Goal: Check status

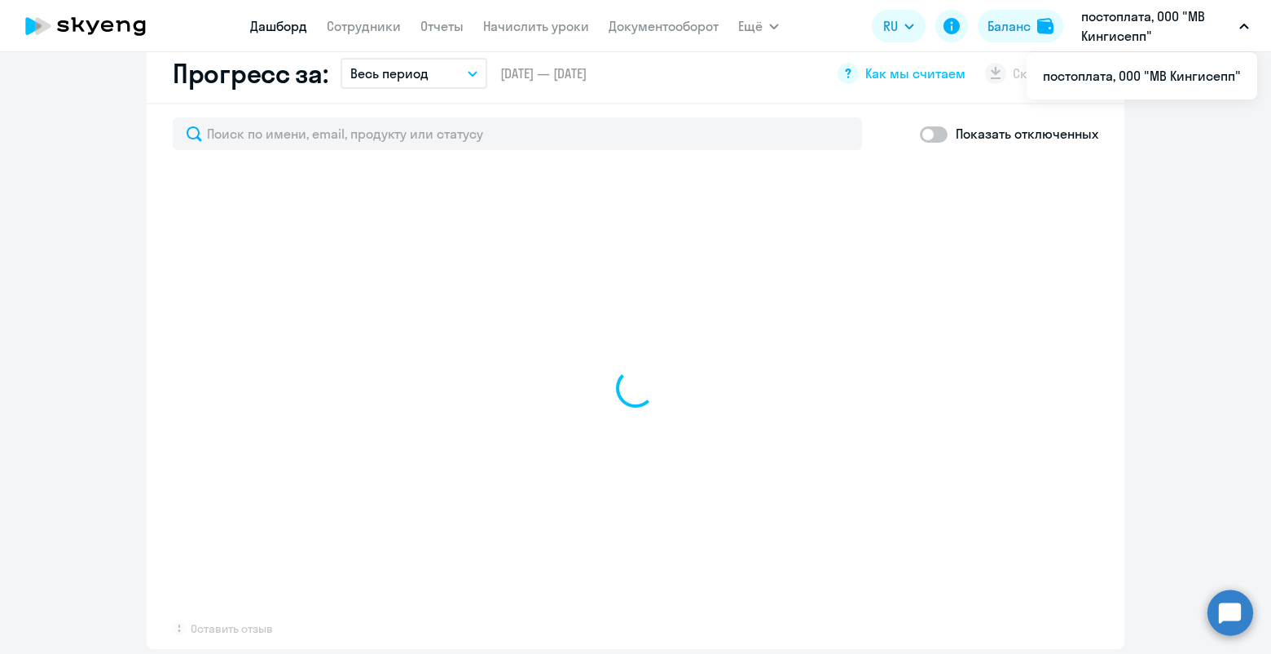
scroll to position [840, 0]
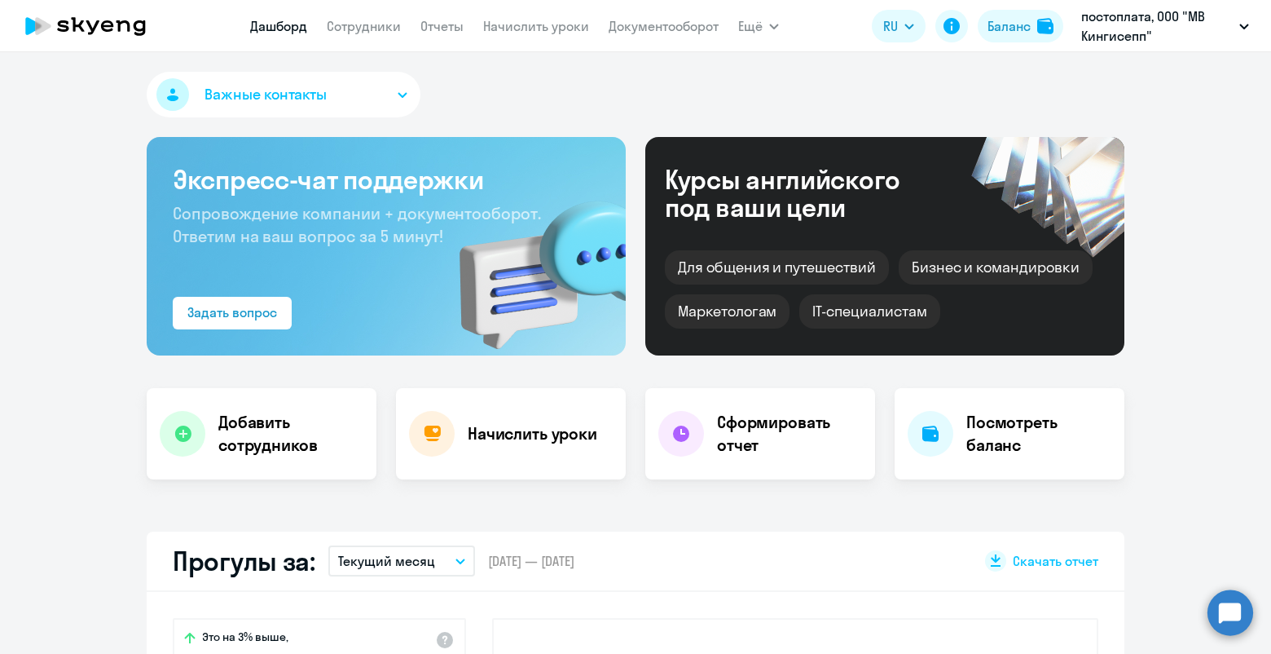
select select "30"
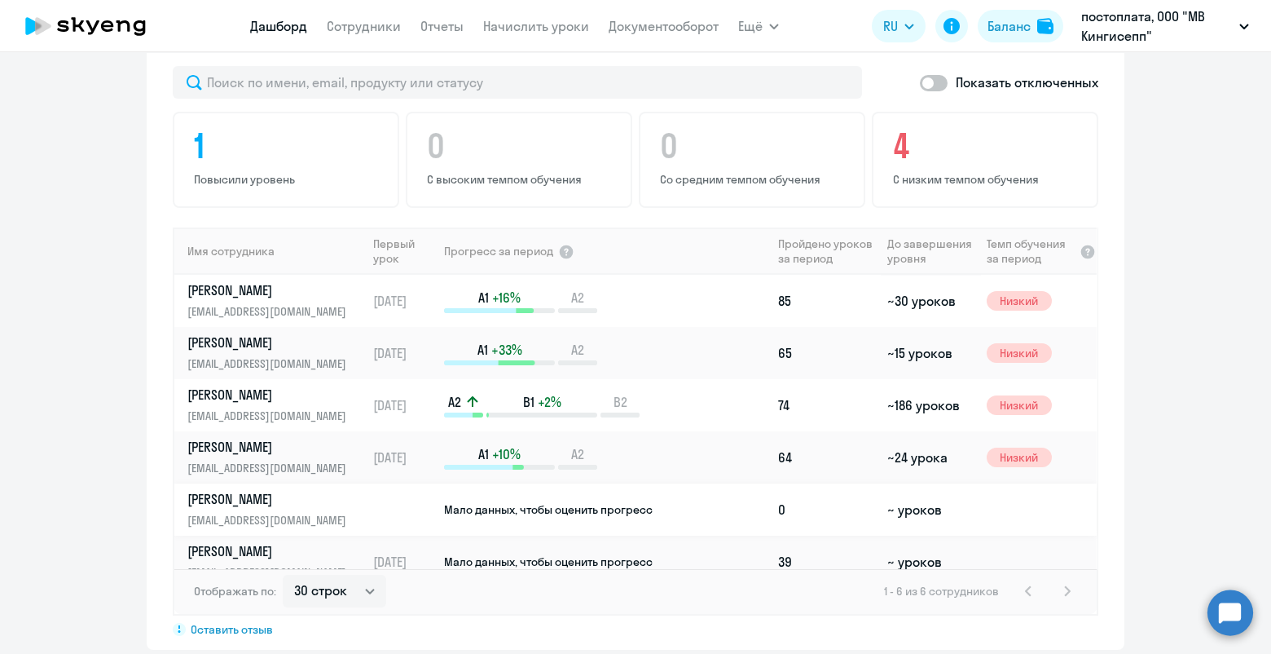
scroll to position [19, 0]
